Goal: Navigation & Orientation: Find specific page/section

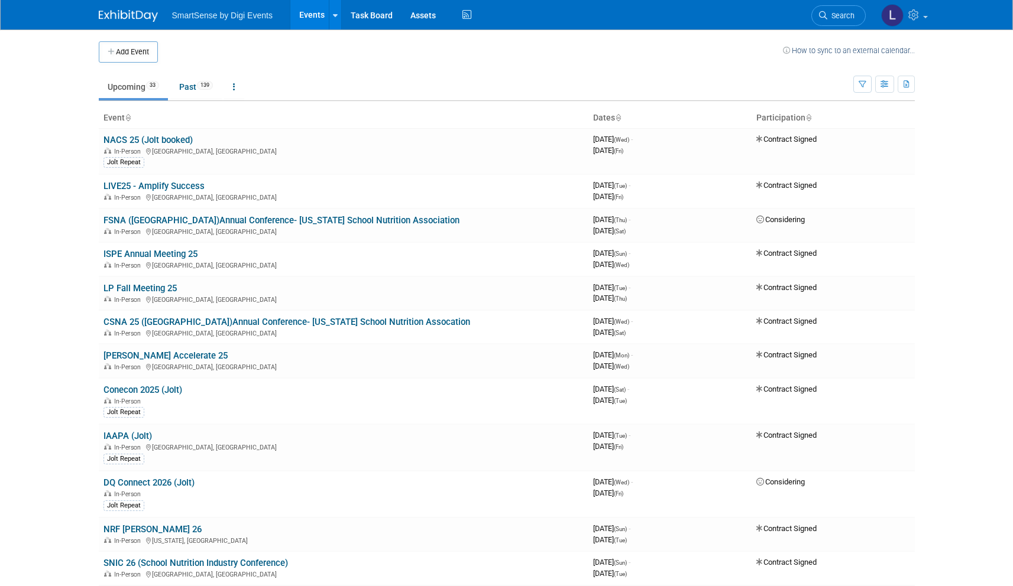
click at [314, 11] on link "Events" at bounding box center [311, 15] width 43 height 30
click at [369, 14] on link "Task Board" at bounding box center [372, 15] width 60 height 30
